Goal: Transaction & Acquisition: Purchase product/service

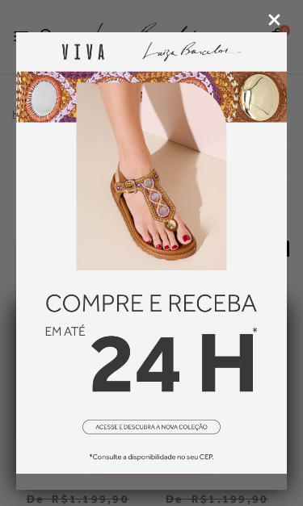
scroll to position [788, 0]
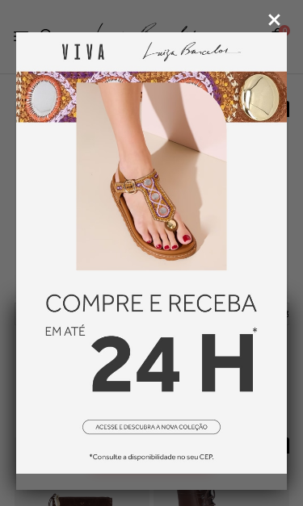
click at [277, 16] on icon at bounding box center [274, 21] width 12 height 12
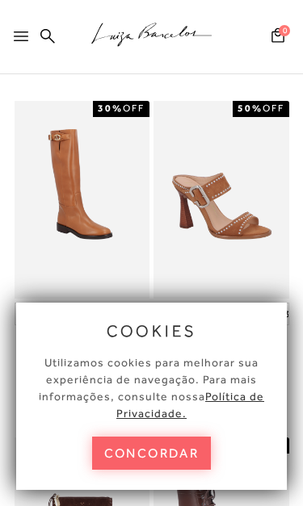
click at [275, 28] on icon at bounding box center [277, 34] width 13 height 15
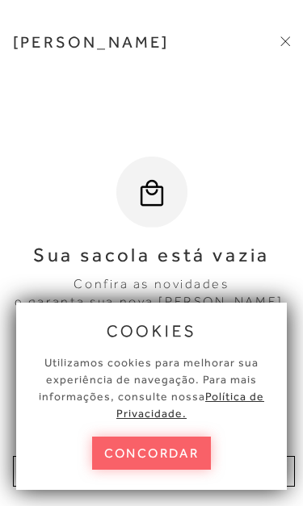
click at [144, 458] on button "concordar" at bounding box center [151, 453] width 119 height 33
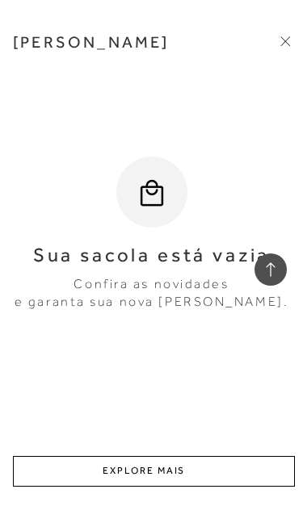
scroll to position [1614, 0]
click at [283, 35] on span at bounding box center [285, 42] width 10 height 17
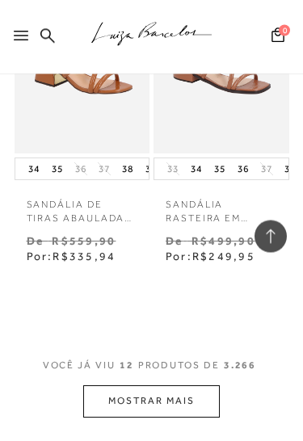
click at [149, 386] on button "MOSTRAR MAIS" at bounding box center [151, 401] width 136 height 31
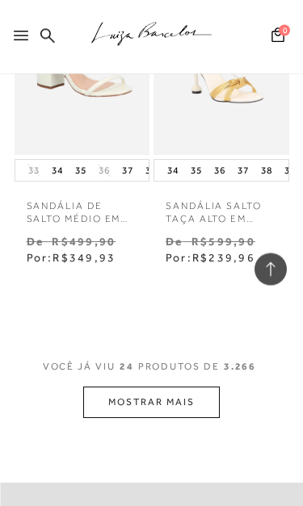
scroll to position [3967, 0]
click at [174, 387] on button "MOSTRAR MAIS" at bounding box center [151, 402] width 136 height 31
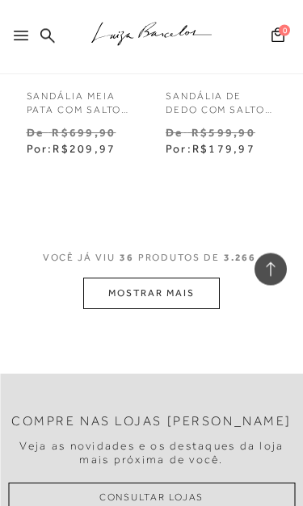
scroll to position [6143, 0]
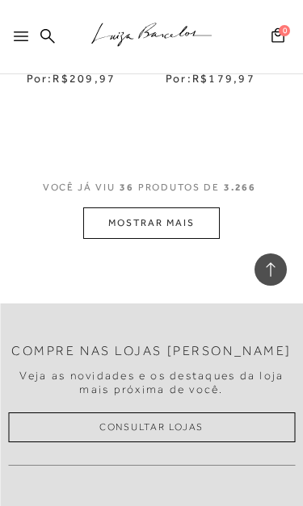
click at [174, 207] on button "MOSTRAR MAIS" at bounding box center [151, 222] width 136 height 31
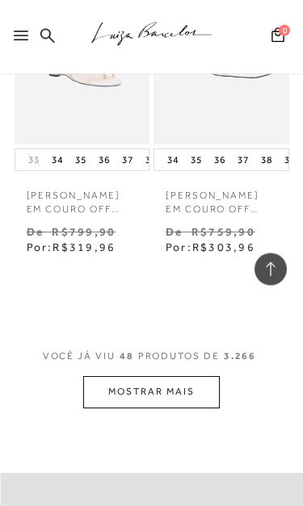
scroll to position [8002, 0]
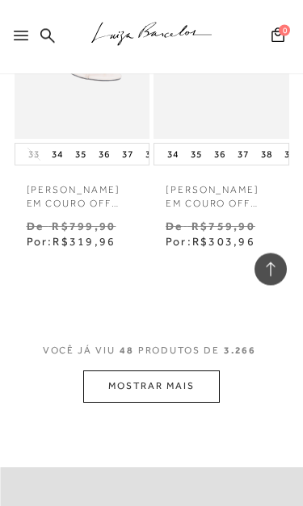
click at [183, 371] on button "MOSTRAR MAIS" at bounding box center [151, 386] width 136 height 31
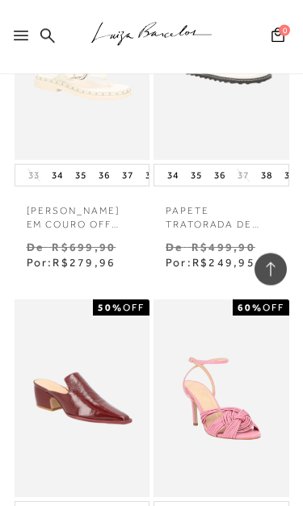
scroll to position [9331, 0]
click at [90, 304] on img at bounding box center [82, 398] width 132 height 198
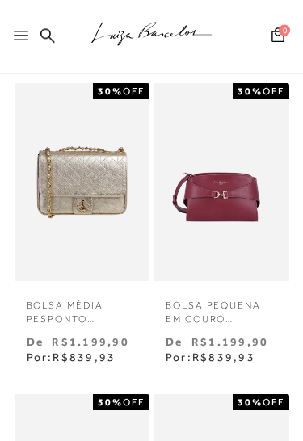
scroll to position [141, 0]
